Goal: Task Accomplishment & Management: Complete application form

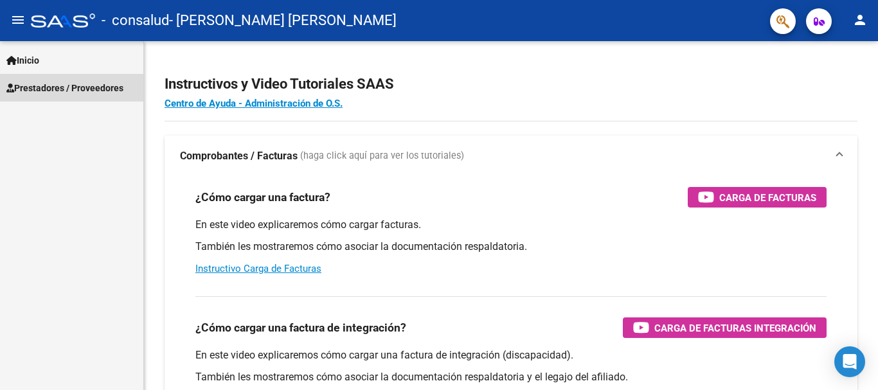
click at [44, 87] on span "Prestadores / Proveedores" at bounding box center [64, 88] width 117 height 14
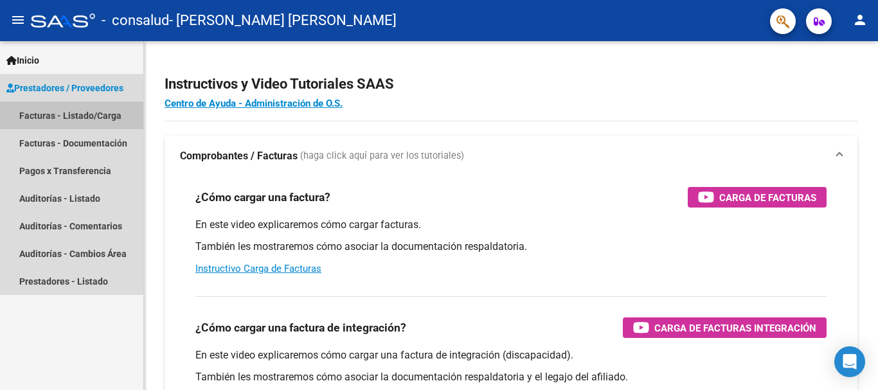
click at [45, 115] on link "Facturas - Listado/Carga" at bounding box center [71, 116] width 143 height 28
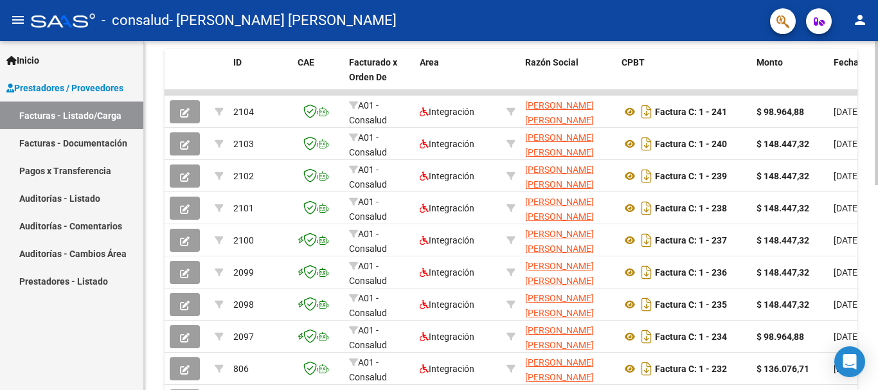
scroll to position [386, 0]
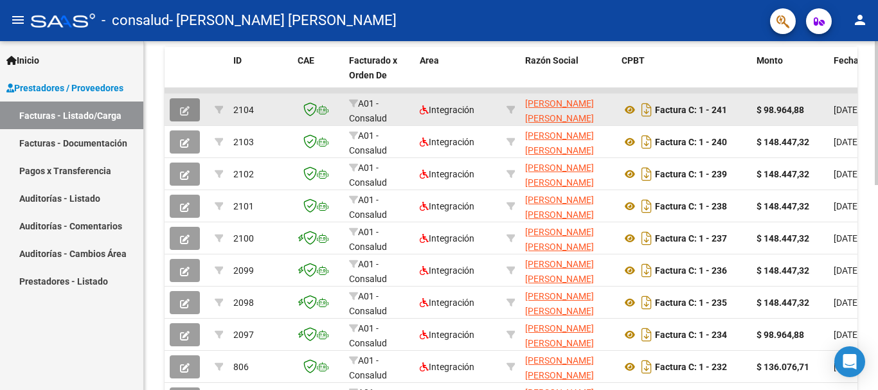
click at [185, 118] on button "button" at bounding box center [185, 109] width 30 height 23
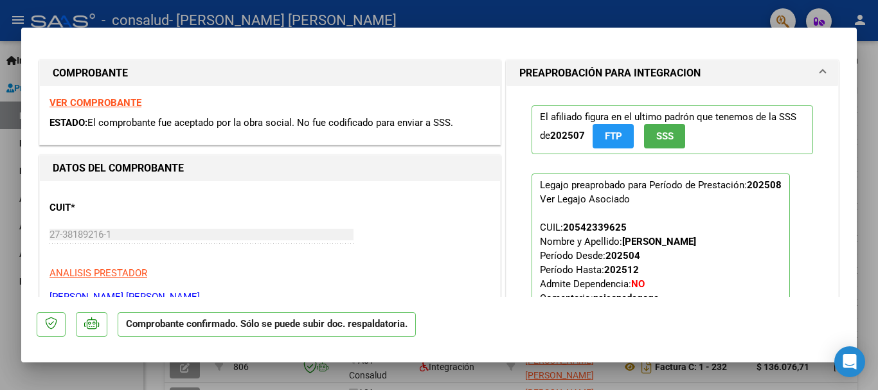
click at [222, 262] on div "CUIT * 27-38189216-1 Ingresar CUIT ANALISIS PRESTADOR [PERSON_NAME] [PERSON_NAM…" at bounding box center [270, 247] width 441 height 113
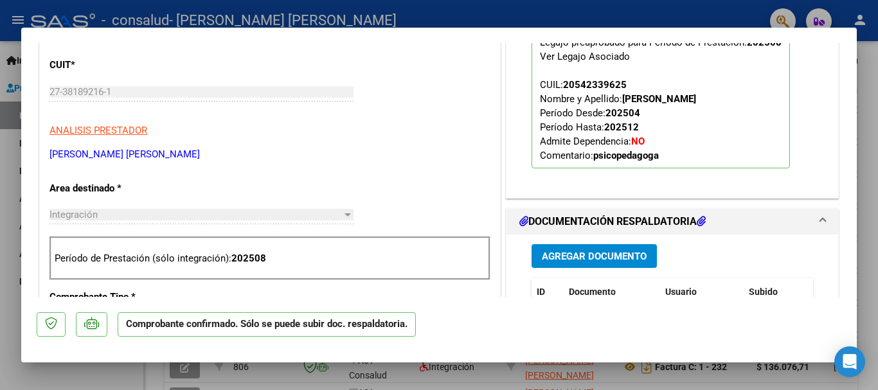
scroll to position [137, 0]
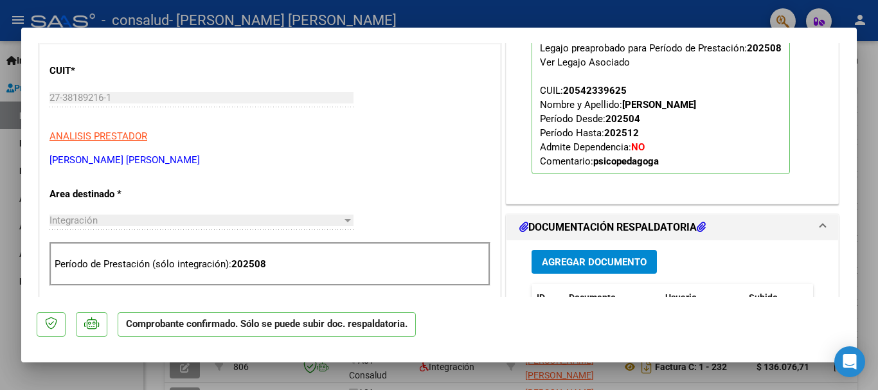
click at [869, 62] on div at bounding box center [439, 195] width 878 height 390
type input "$ 0,00"
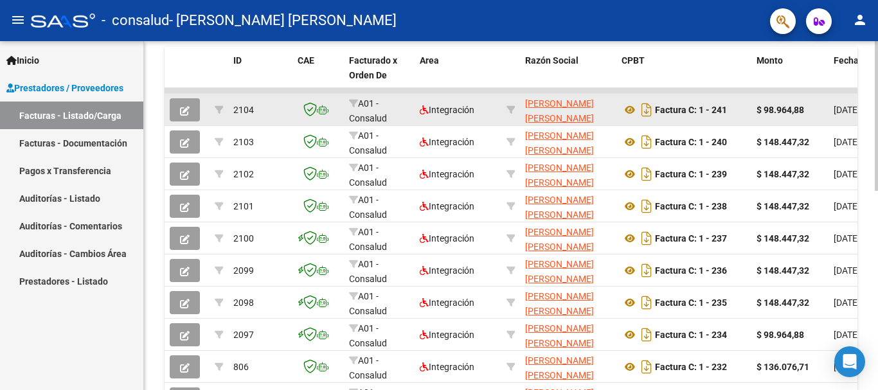
scroll to position [386, 0]
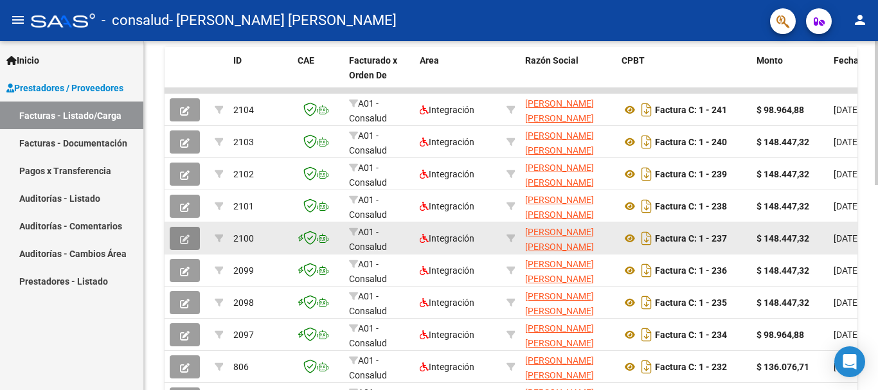
click at [190, 239] on button "button" at bounding box center [185, 238] width 30 height 23
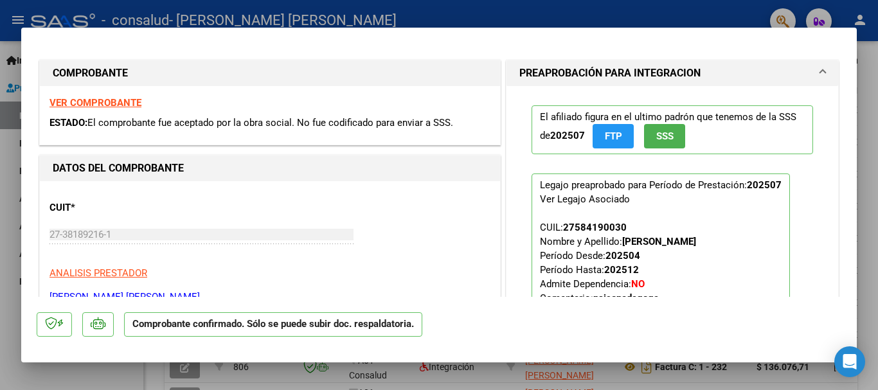
click at [863, 46] on div at bounding box center [439, 195] width 878 height 390
type input "$ 0,00"
